Goal: Information Seeking & Learning: Learn about a topic

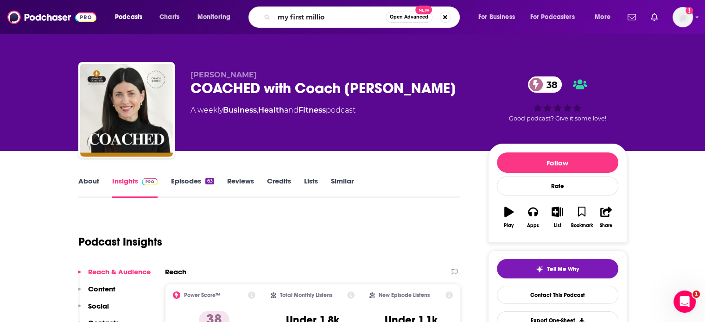
type input "my first million"
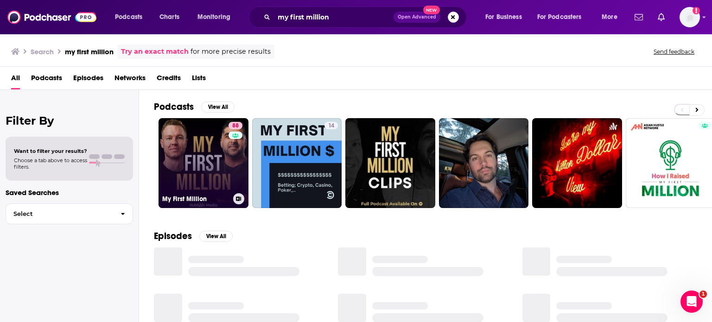
click at [218, 157] on link "88 My First Million" at bounding box center [204, 163] width 90 height 90
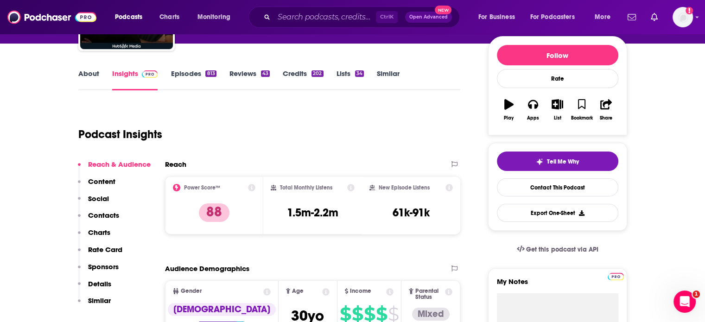
scroll to position [130, 0]
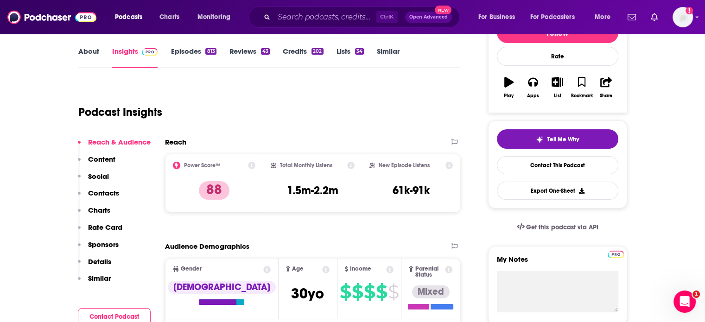
click at [252, 165] on icon at bounding box center [251, 165] width 7 height 7
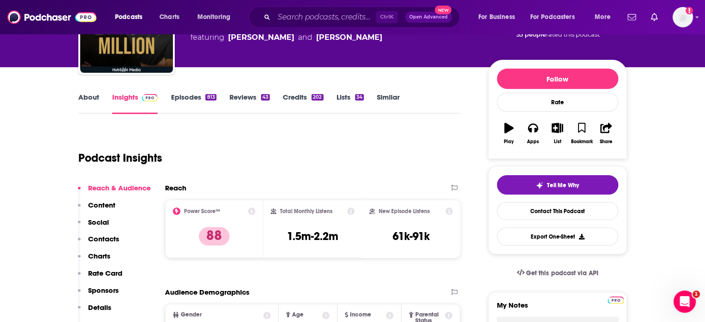
scroll to position [93, 0]
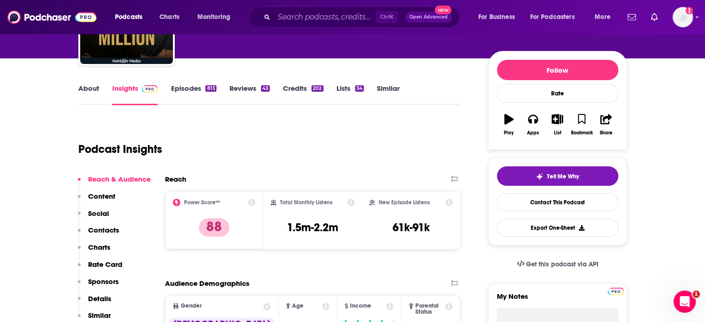
click at [253, 205] on icon at bounding box center [251, 202] width 7 height 7
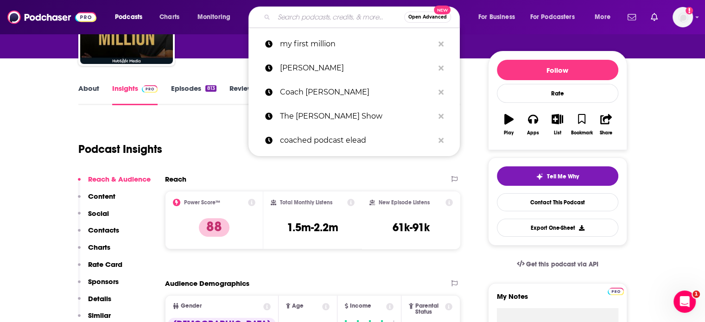
click at [286, 16] on input "Search podcasts, credits, & more..." at bounding box center [339, 17] width 130 height 15
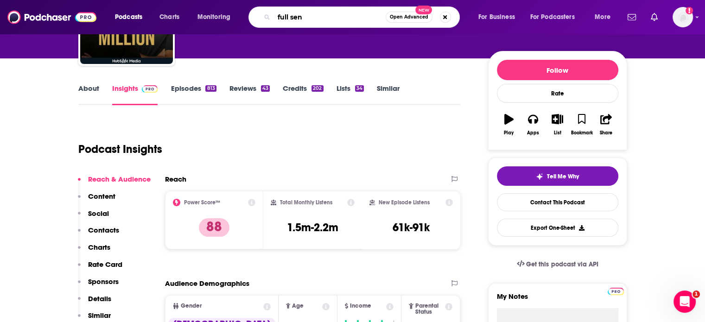
type input "full send"
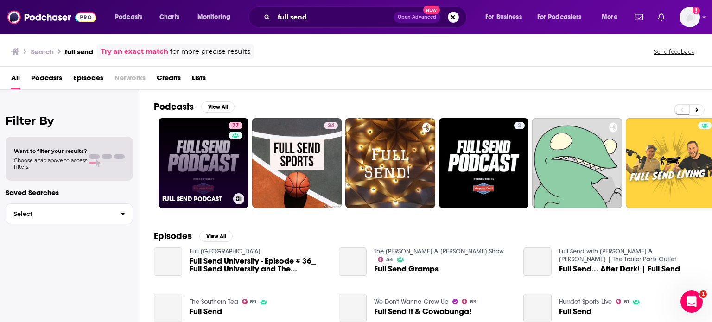
click at [217, 179] on link "77 FULL SEND PODCAST" at bounding box center [204, 163] width 90 height 90
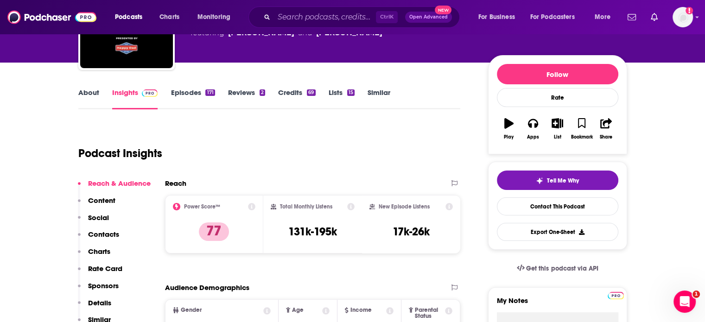
scroll to position [93, 0]
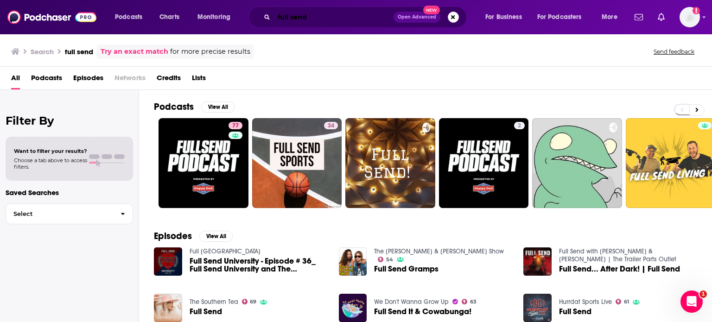
click at [336, 12] on input "full send" at bounding box center [334, 17] width 120 height 15
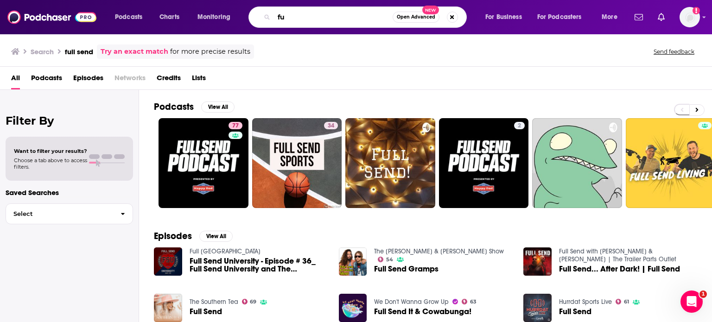
type input "f"
type input "diary of a ceo"
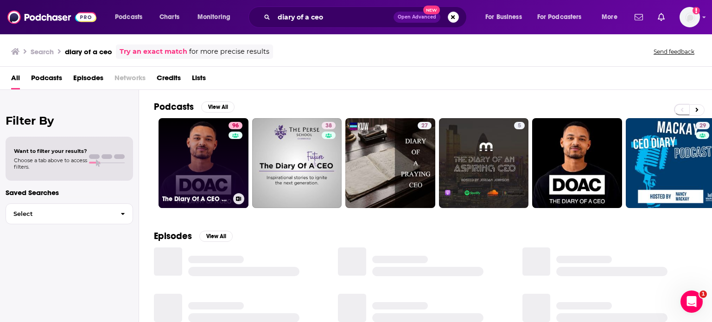
click at [227, 162] on link "96 The Diary Of A CEO with [PERSON_NAME]" at bounding box center [204, 163] width 90 height 90
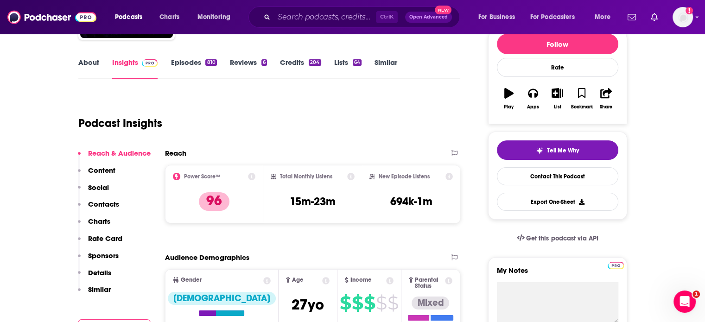
scroll to position [148, 0]
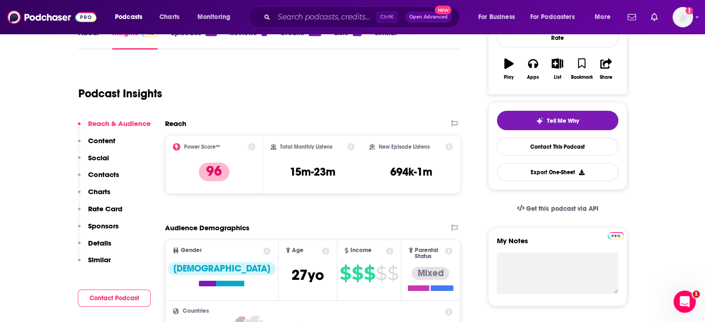
click at [307, 22] on div "Ctrl K Open Advanced New" at bounding box center [354, 16] width 211 height 21
click at [307, 22] on input "Search podcasts, credits, & more..." at bounding box center [325, 17] width 102 height 15
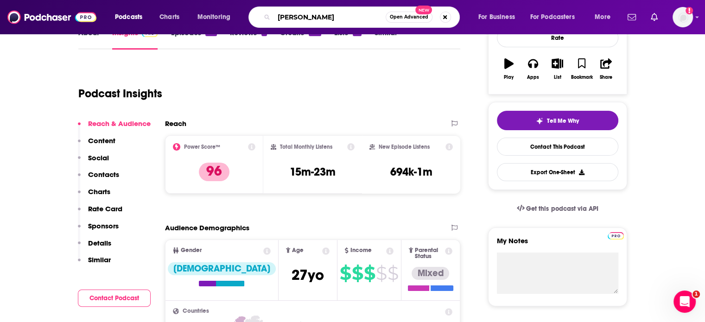
type input "[PERSON_NAME]"
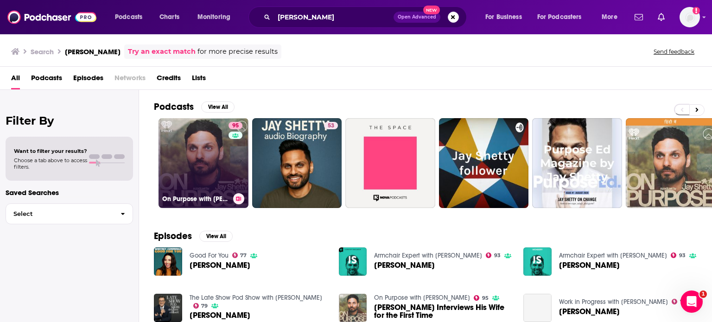
click at [197, 173] on link "95 On Purpose with [PERSON_NAME]" at bounding box center [204, 163] width 90 height 90
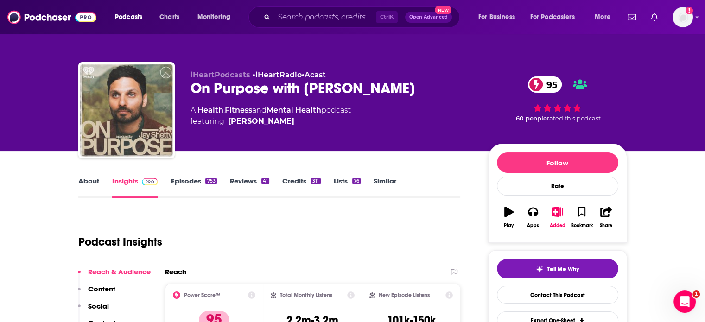
scroll to position [19, 0]
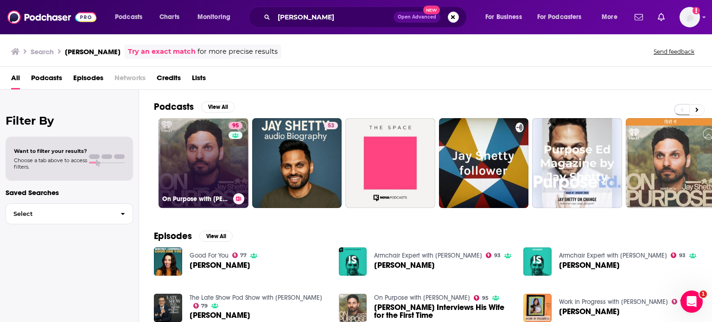
click at [238, 189] on div "95" at bounding box center [237, 157] width 16 height 71
